Goal: Information Seeking & Learning: Learn about a topic

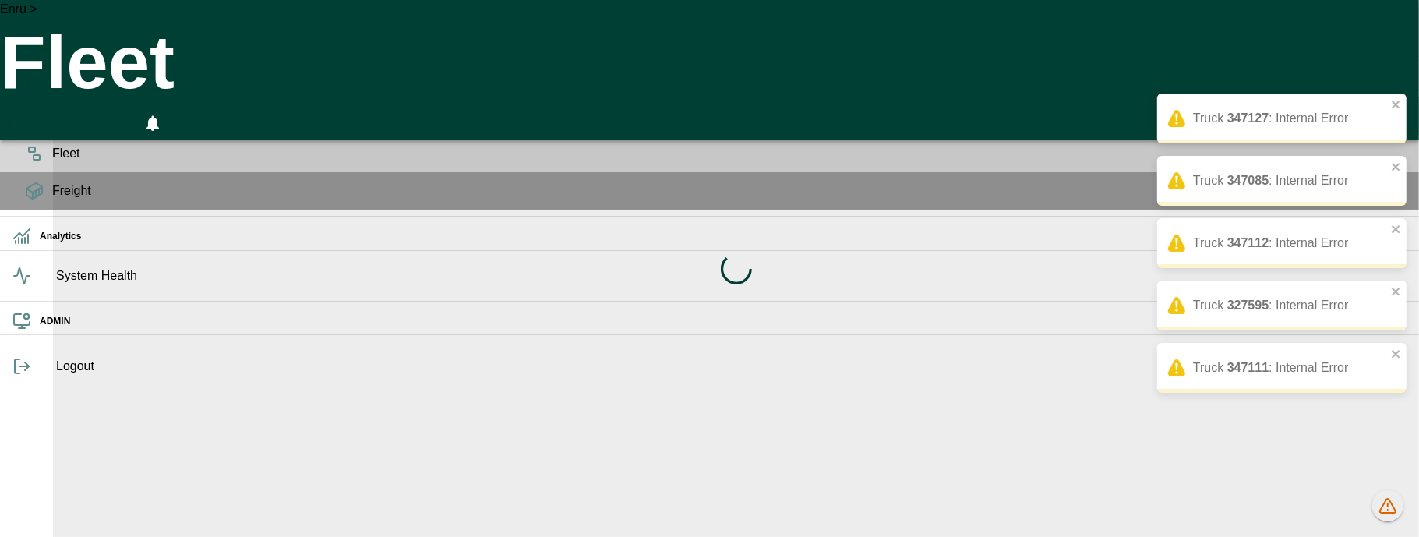
click at [1385, 513] on div "Loading indicator" at bounding box center [736, 268] width 1366 height 537
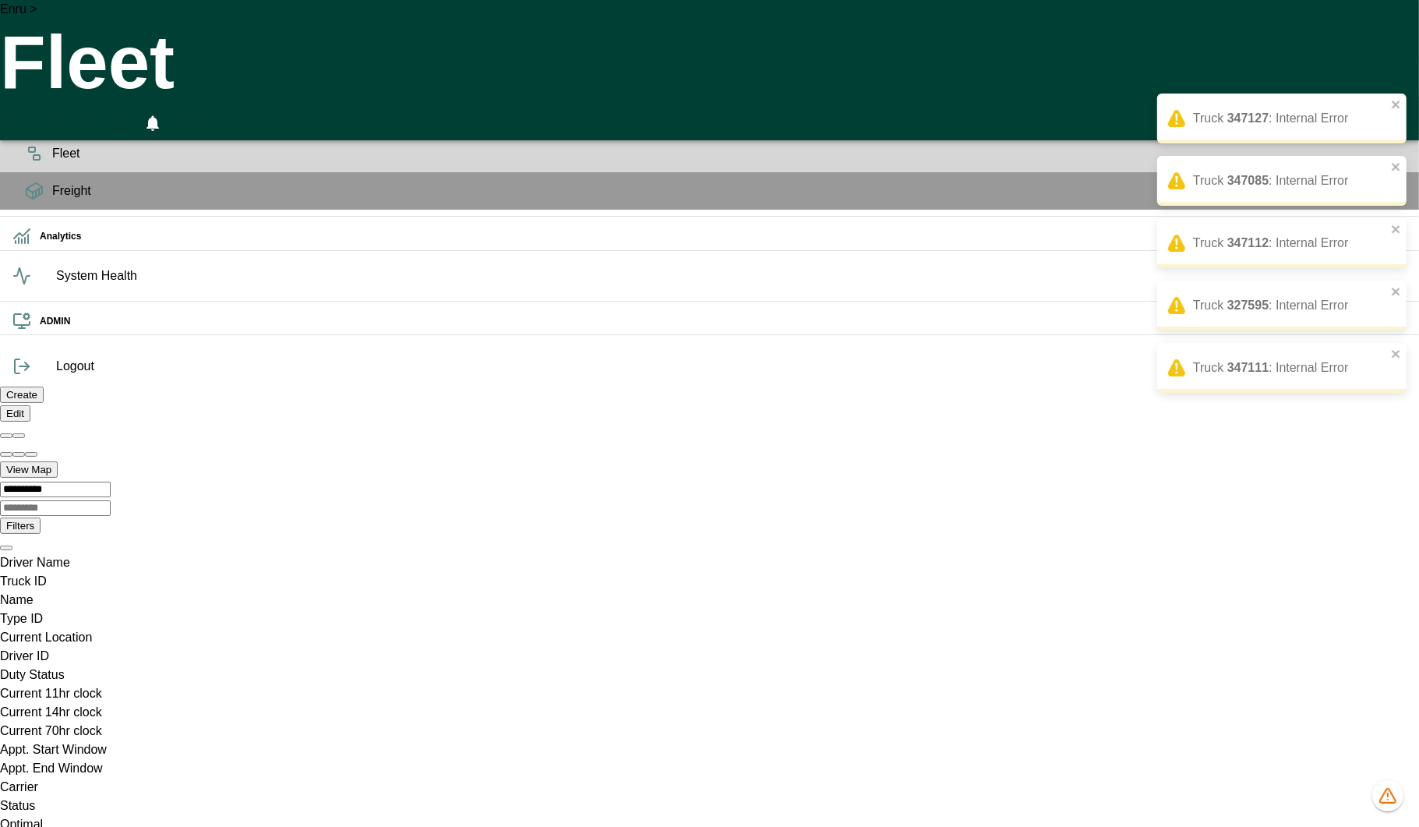
click at [1393, 536] on icon "1061 data issues" at bounding box center [1387, 795] width 19 height 19
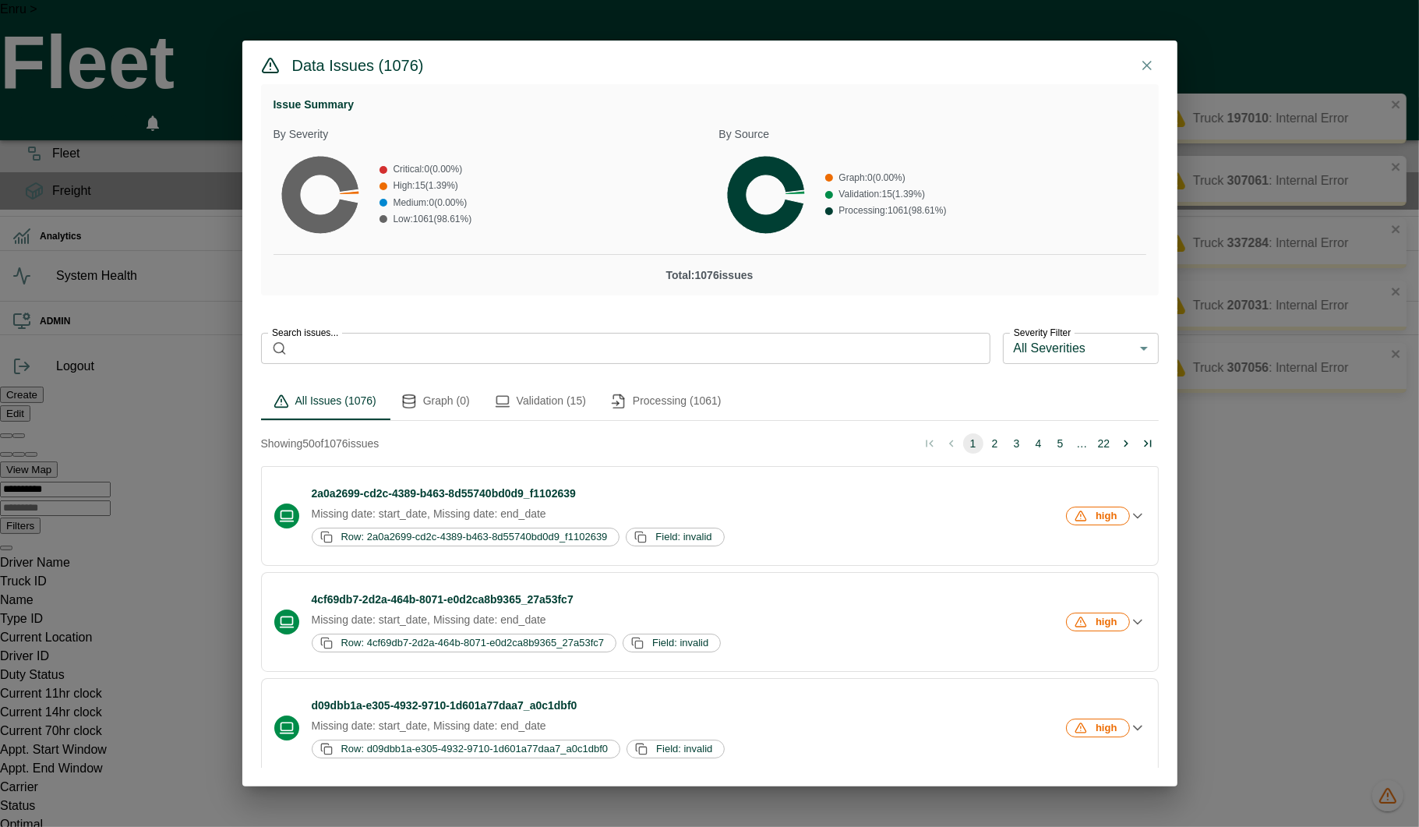
click at [432, 389] on button "Graph (0)" at bounding box center [435, 401] width 93 height 37
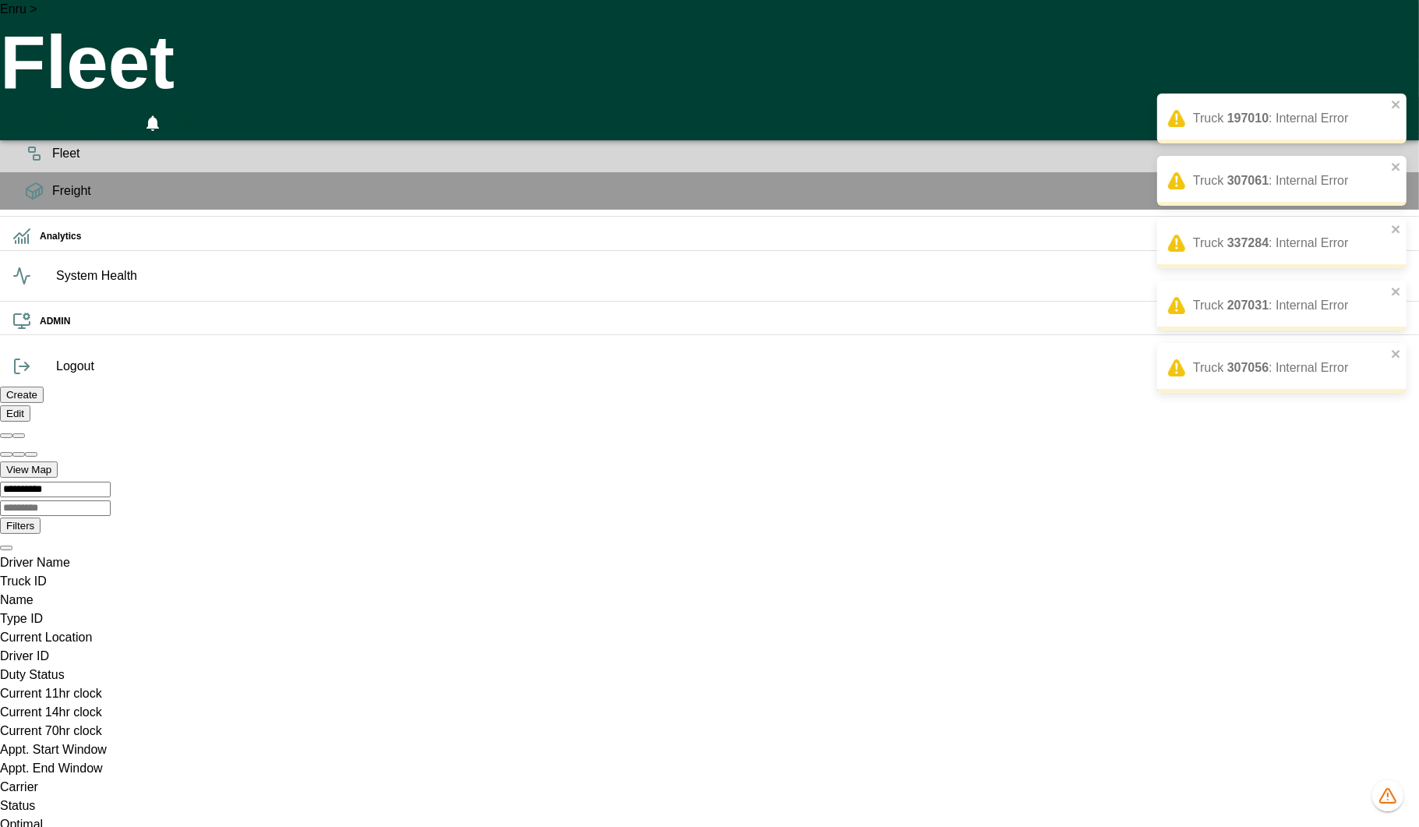
click at [1396, 72] on div "Truck 197010 : Internal Error Truck 307061 : Internal Error Truck 337284 : Inte…" at bounding box center [1281, 203] width 249 height 312
click at [1387, 67] on div "Truck 197010 : Internal Error Truck 307061 : Internal Error Truck 337284 : Inte…" at bounding box center [1281, 203] width 249 height 312
click at [1394, 108] on icon "close" at bounding box center [1396, 104] width 11 height 12
click at [1393, 60] on div "Truck 317045 : Internal Error Truck 337322 : Internal Error Truck 327648 : Inte…" at bounding box center [1281, 171] width 249 height 249
click at [1393, 69] on div "Truck 347157 : Internal Error Truck 317045 : Internal Error Truck 337322 : Inte…" at bounding box center [1281, 203] width 249 height 312
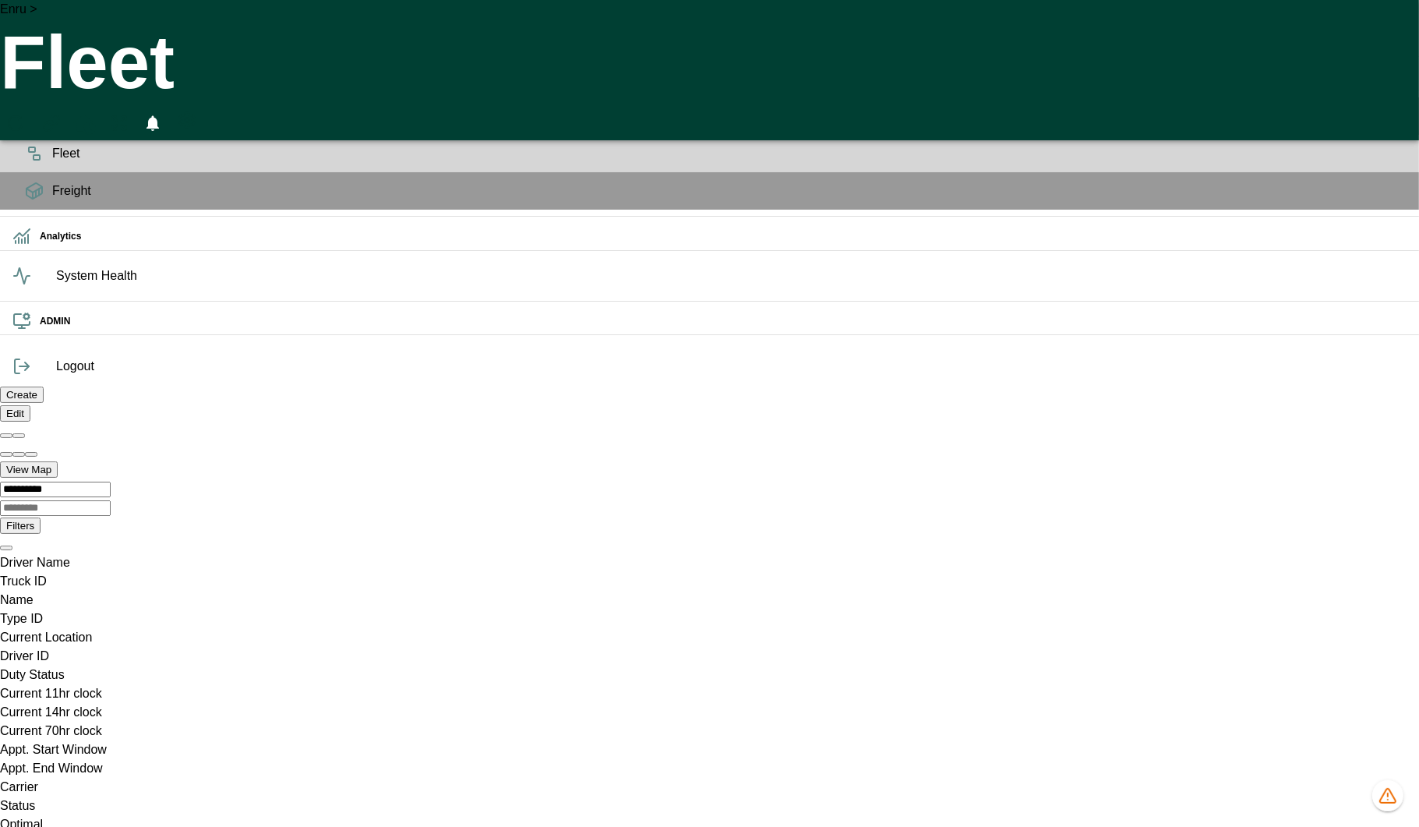
click at [1395, 806] on button "1076 data issues" at bounding box center [1387, 795] width 31 height 31
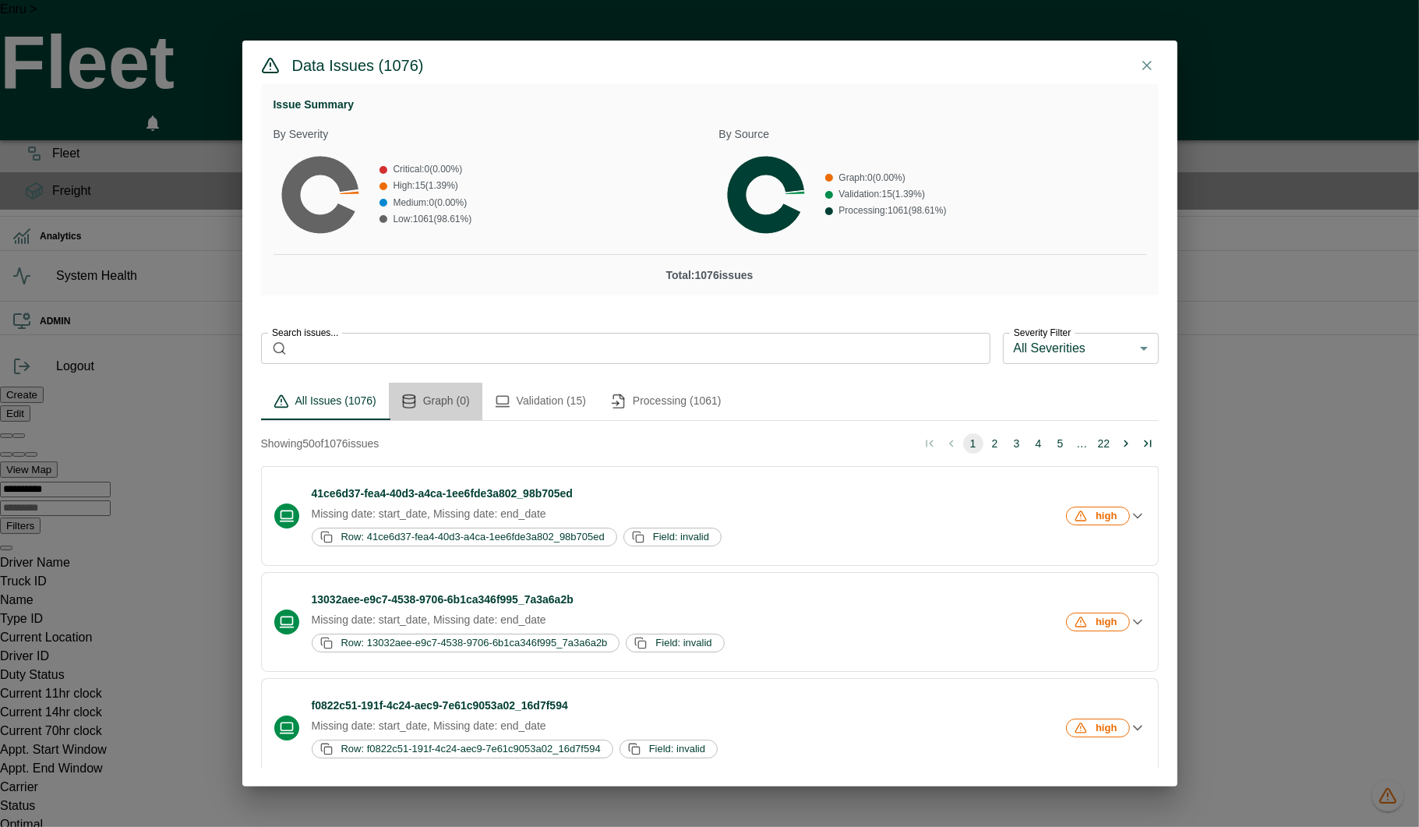
click at [441, 397] on button "Graph (0)" at bounding box center [435, 401] width 93 height 37
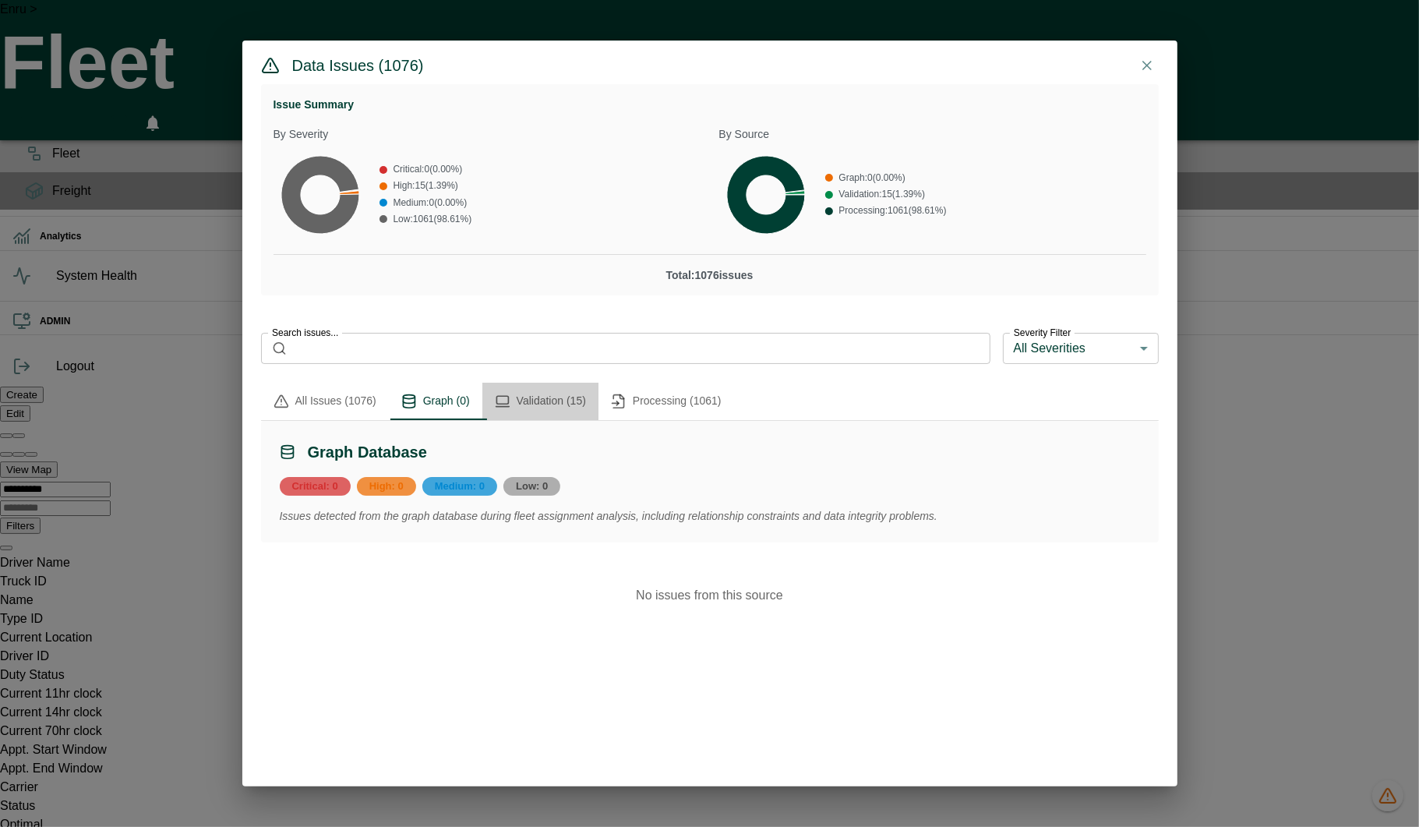
click at [508, 394] on icon "issues tabs" at bounding box center [503, 401] width 16 height 16
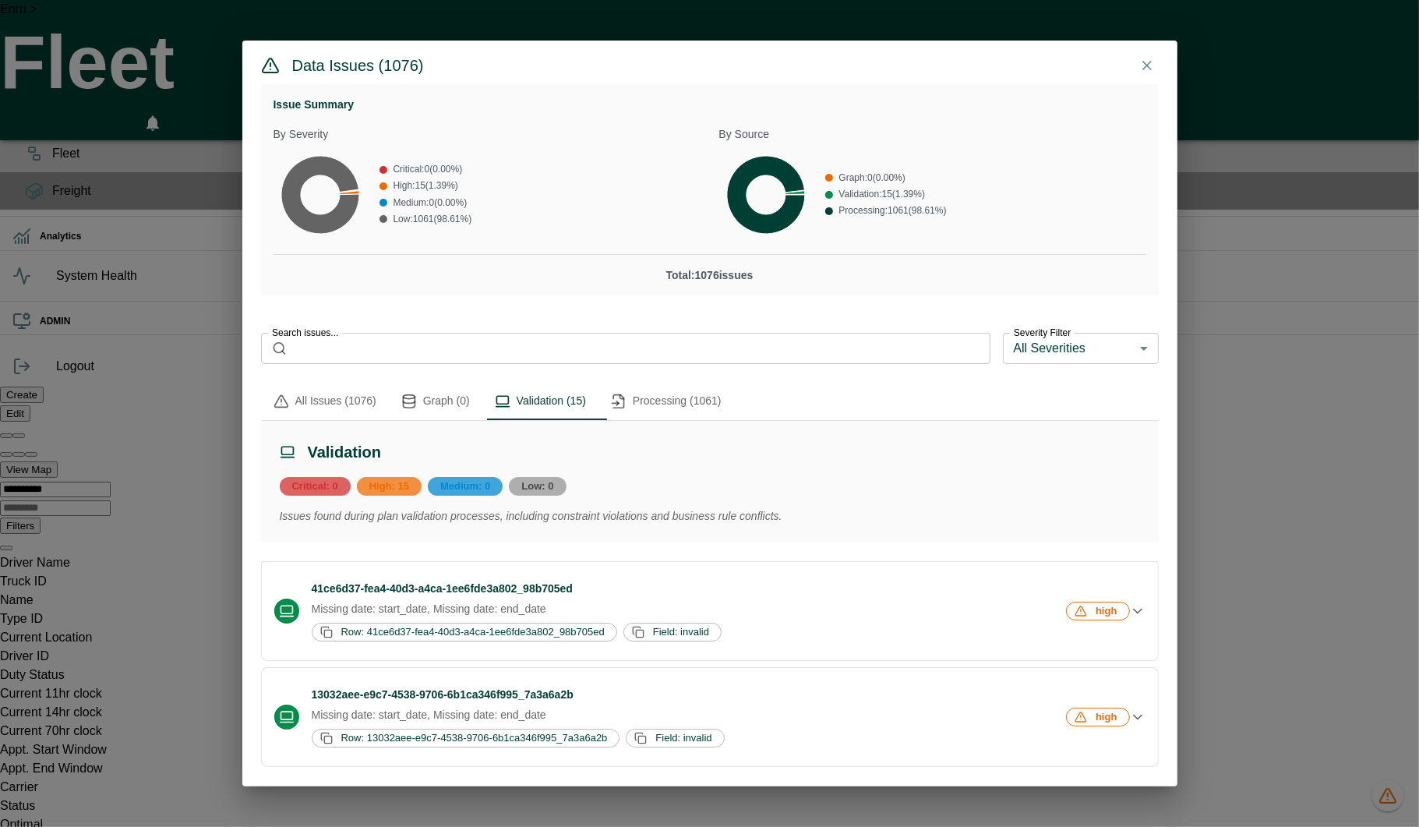
click at [661, 401] on button "Processing (1061)" at bounding box center [666, 401] width 136 height 37
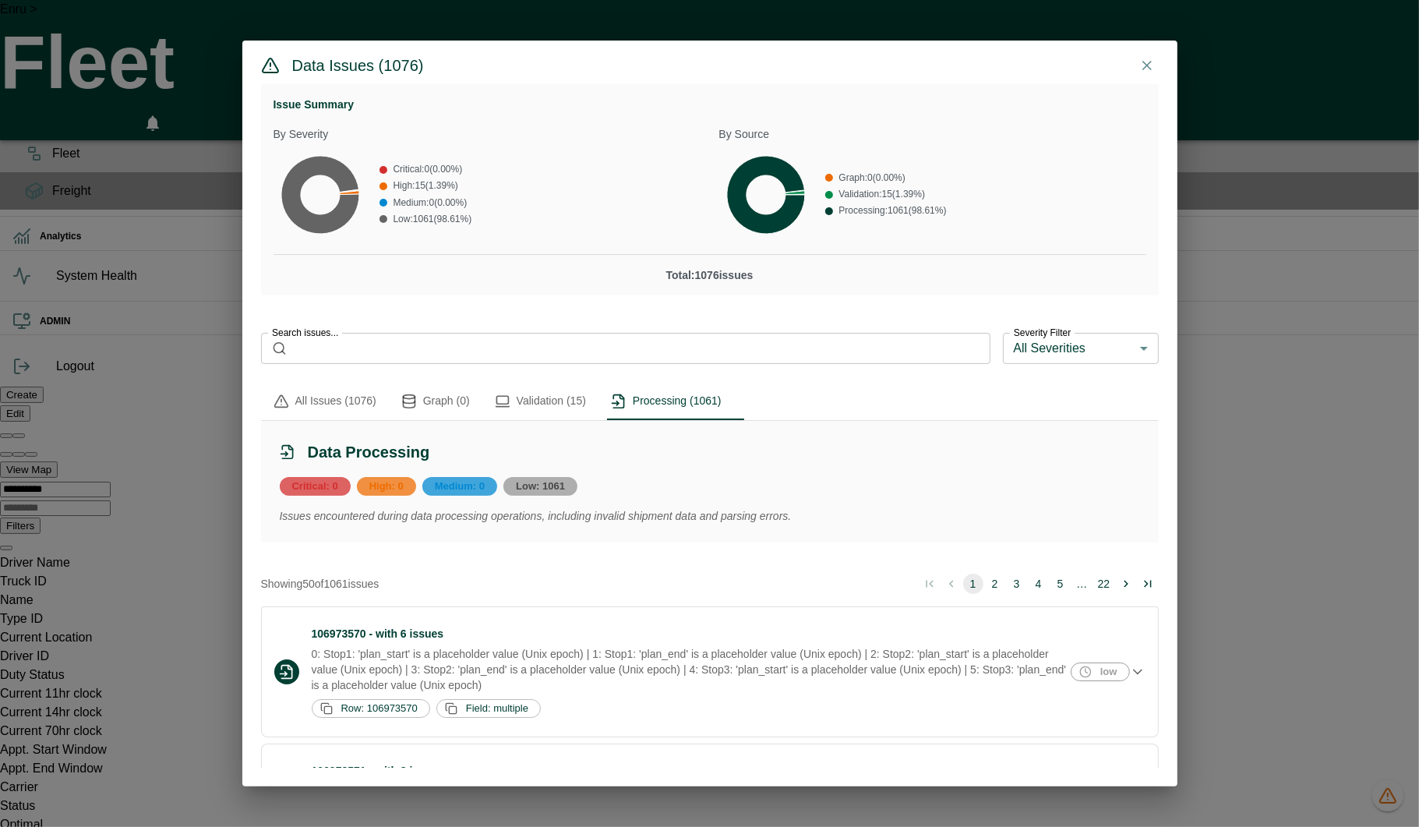
click at [333, 404] on button "All Issues (1076)" at bounding box center [325, 401] width 128 height 37
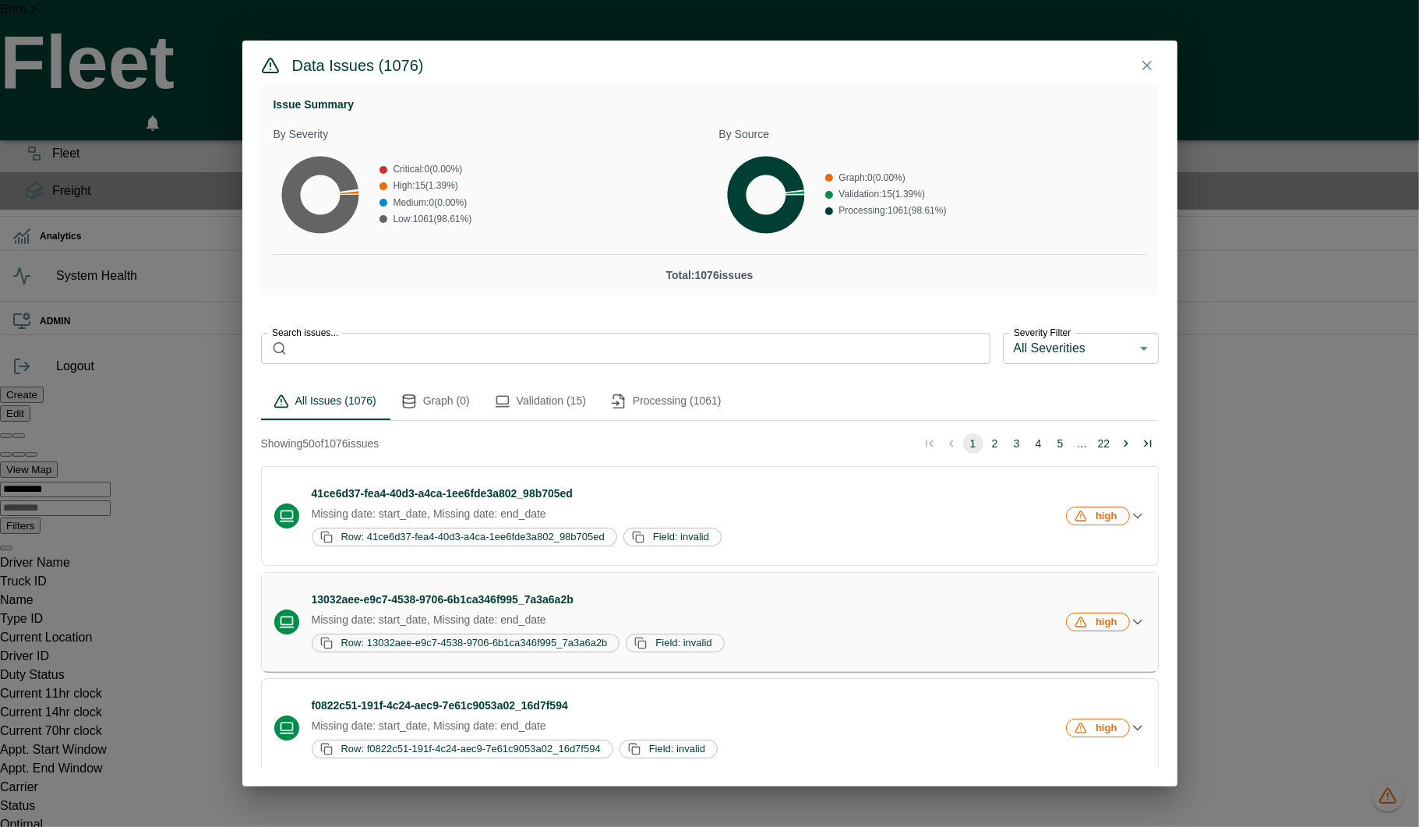
click at [477, 609] on div "13032aee-e9c7-4538-9706-6b1ca346f995_7a3a6a2b Missing date: start_date, Missing…" at bounding box center [688, 621] width 752 height 61
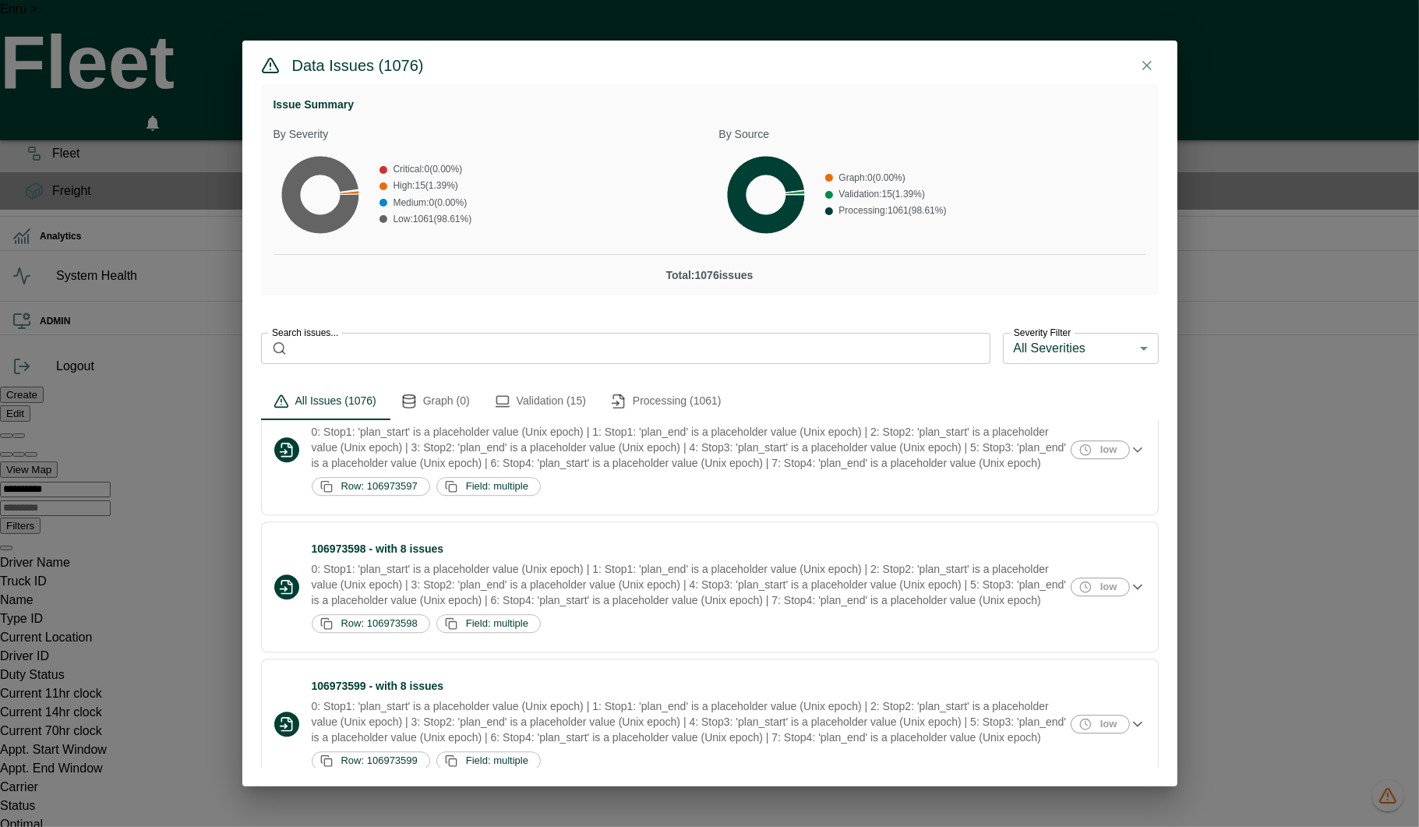
scroll to position [4431, 0]
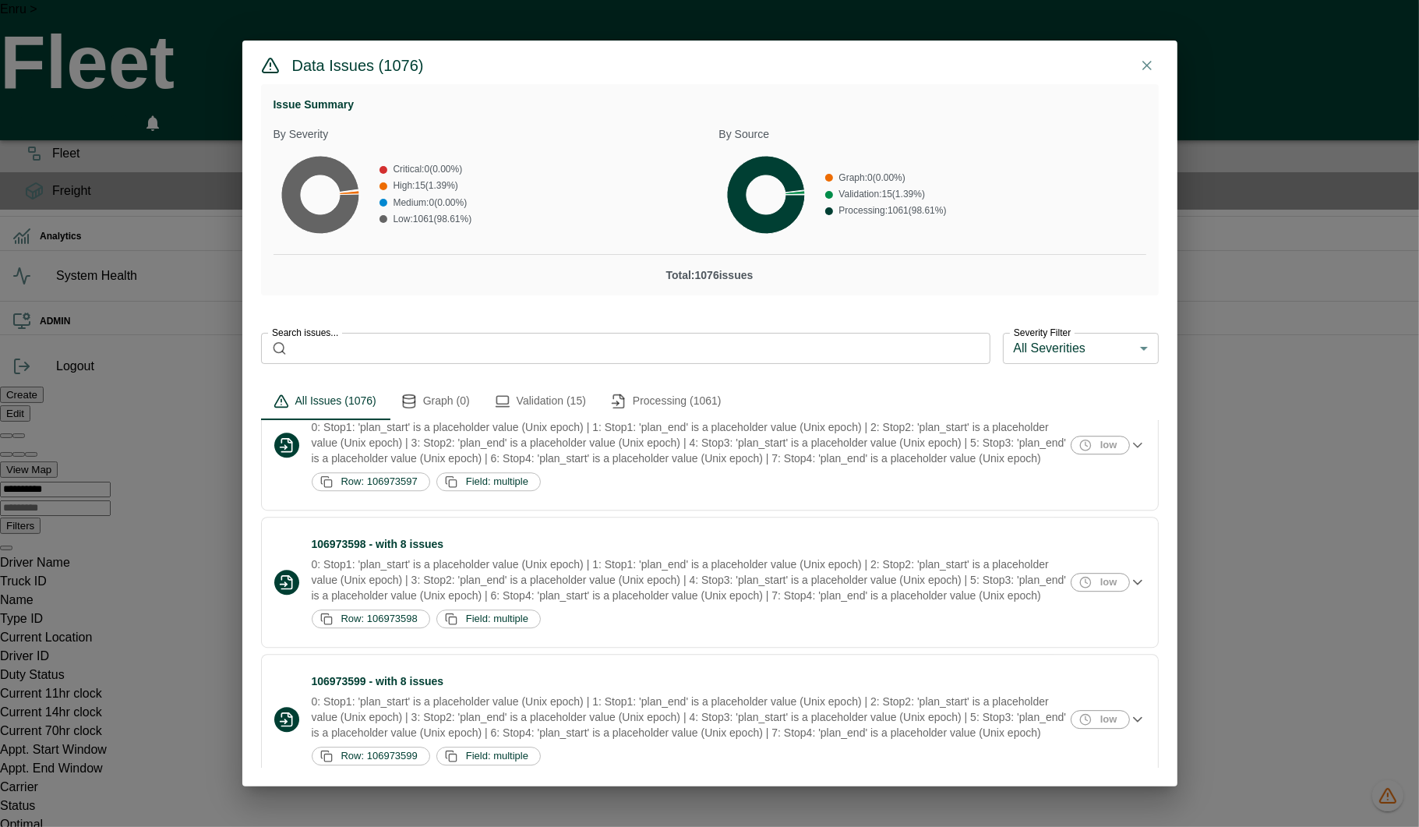
click at [525, 279] on h6 "106973595 - with 6 issues" at bounding box center [690, 270] width 756 height 17
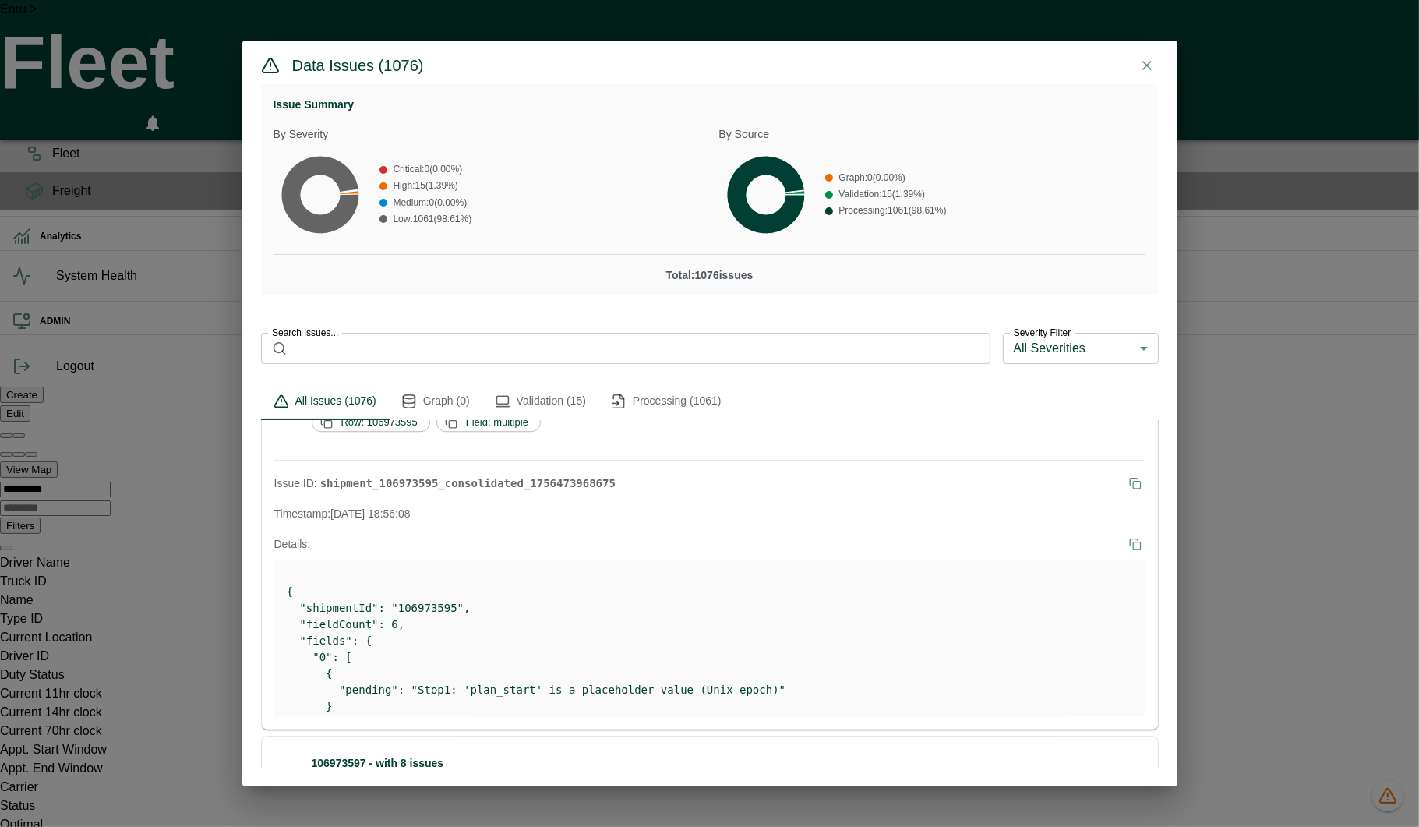
scroll to position [4353, 0]
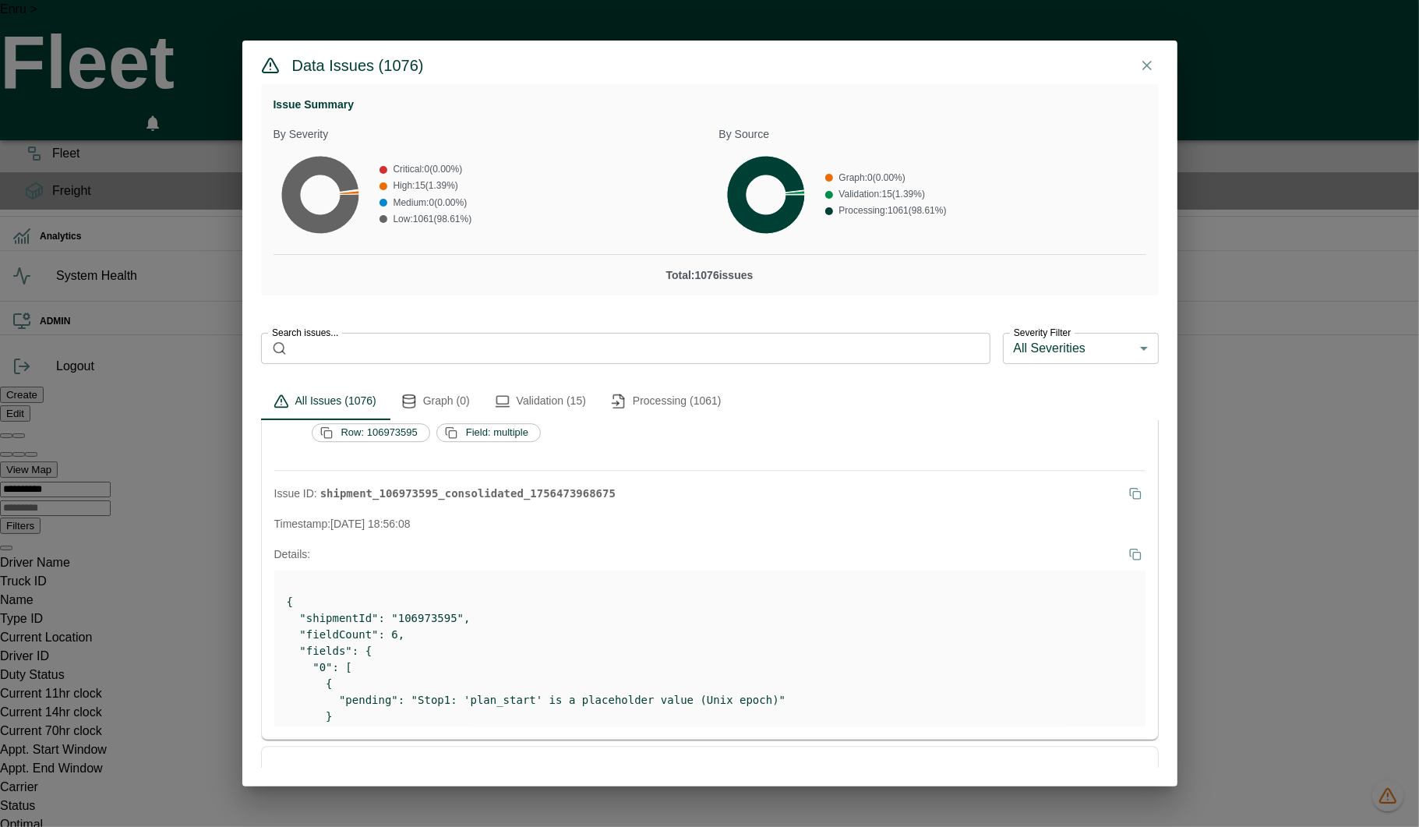
click at [187, 520] on div "Data Issues ( 1076 ) Issue Summary By Severity Critical : 0 ( 0.00 %) High : 15…" at bounding box center [709, 413] width 1419 height 827
